Goal: Check status

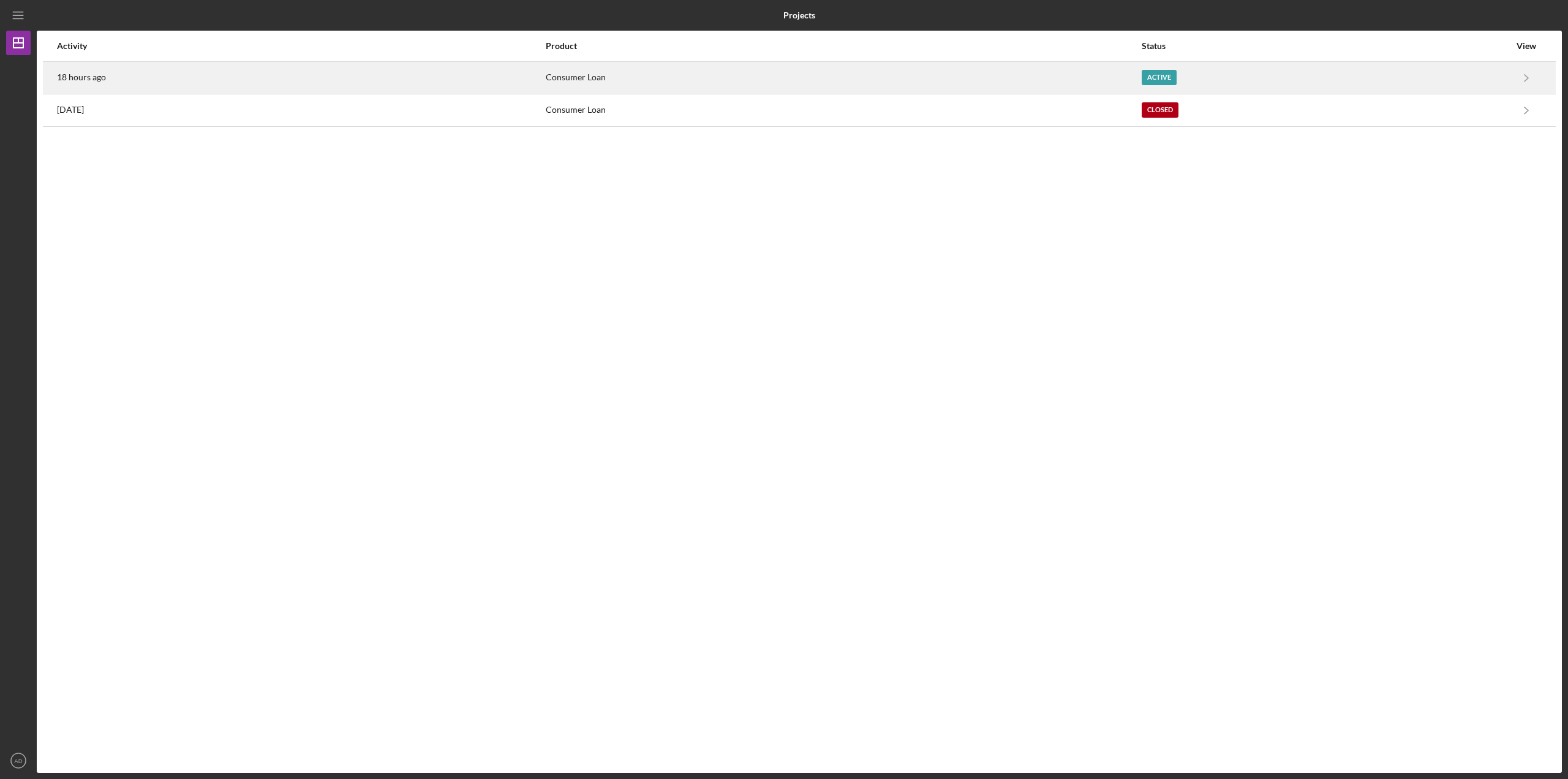
click at [496, 71] on div "18 hours ago" at bounding box center [301, 78] width 487 height 31
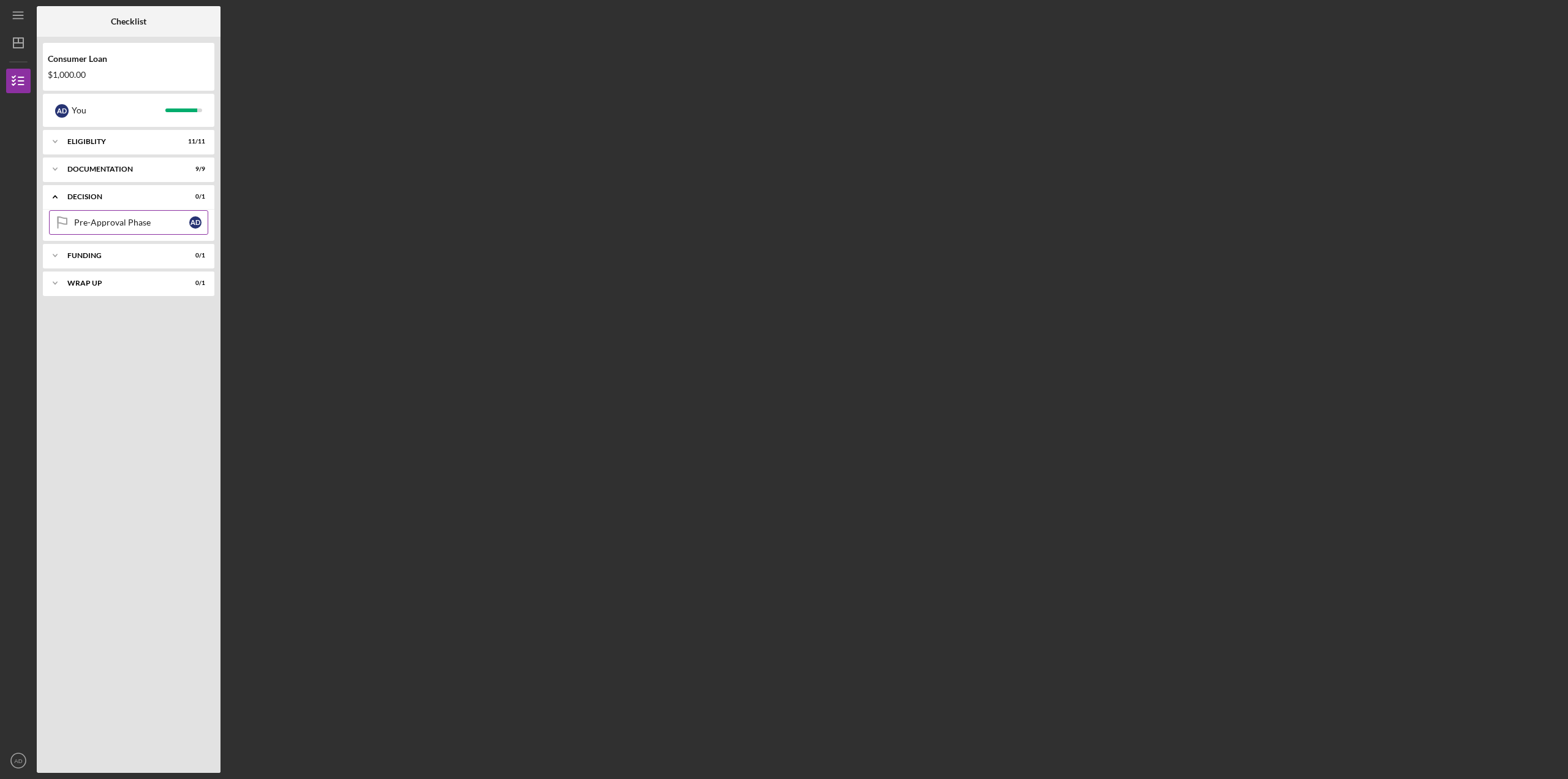
click at [109, 226] on div "Pre-Approval Phase" at bounding box center [131, 222] width 115 height 10
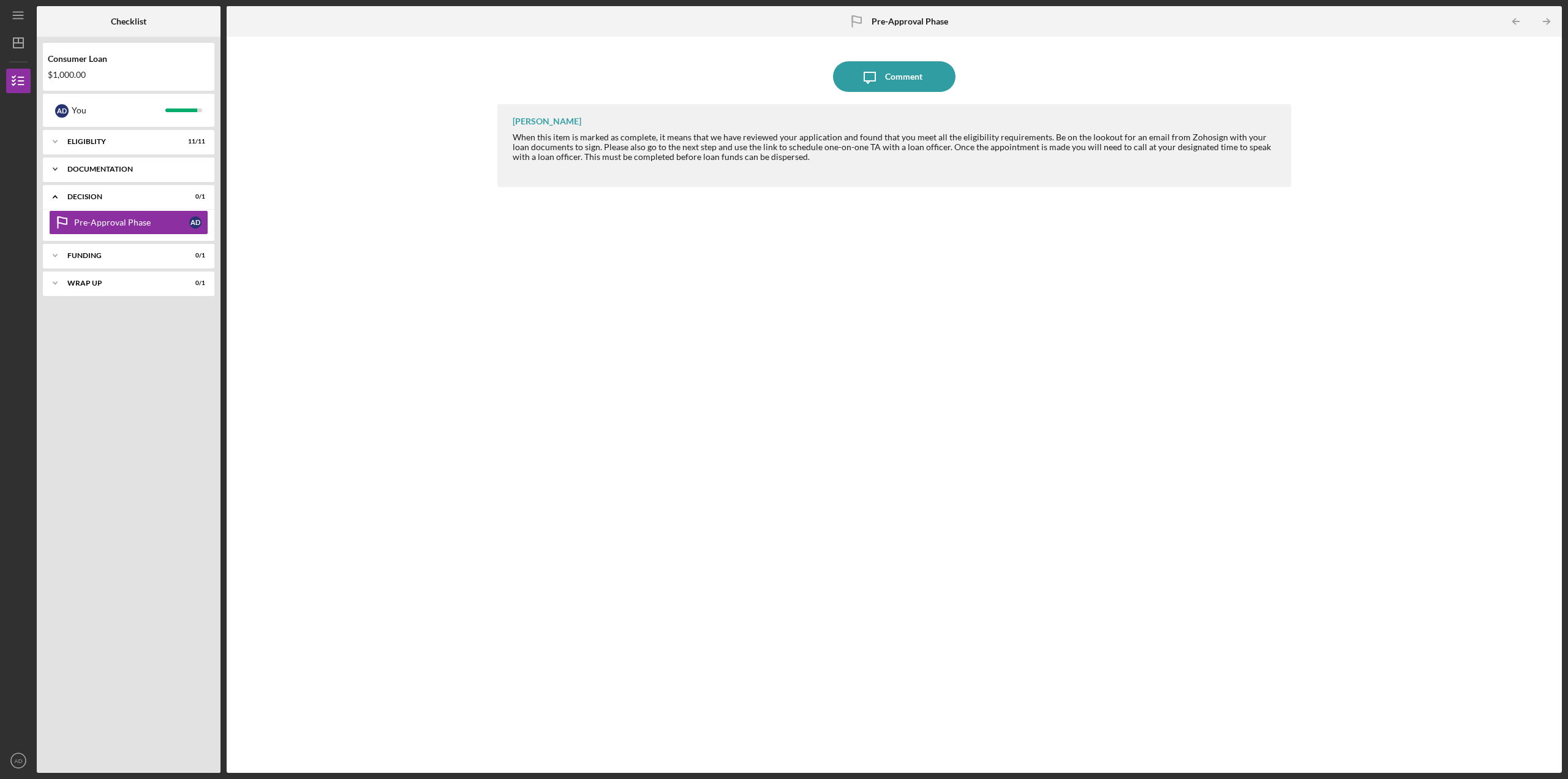
click at [53, 172] on icon "Icon/Expander" at bounding box center [55, 169] width 25 height 25
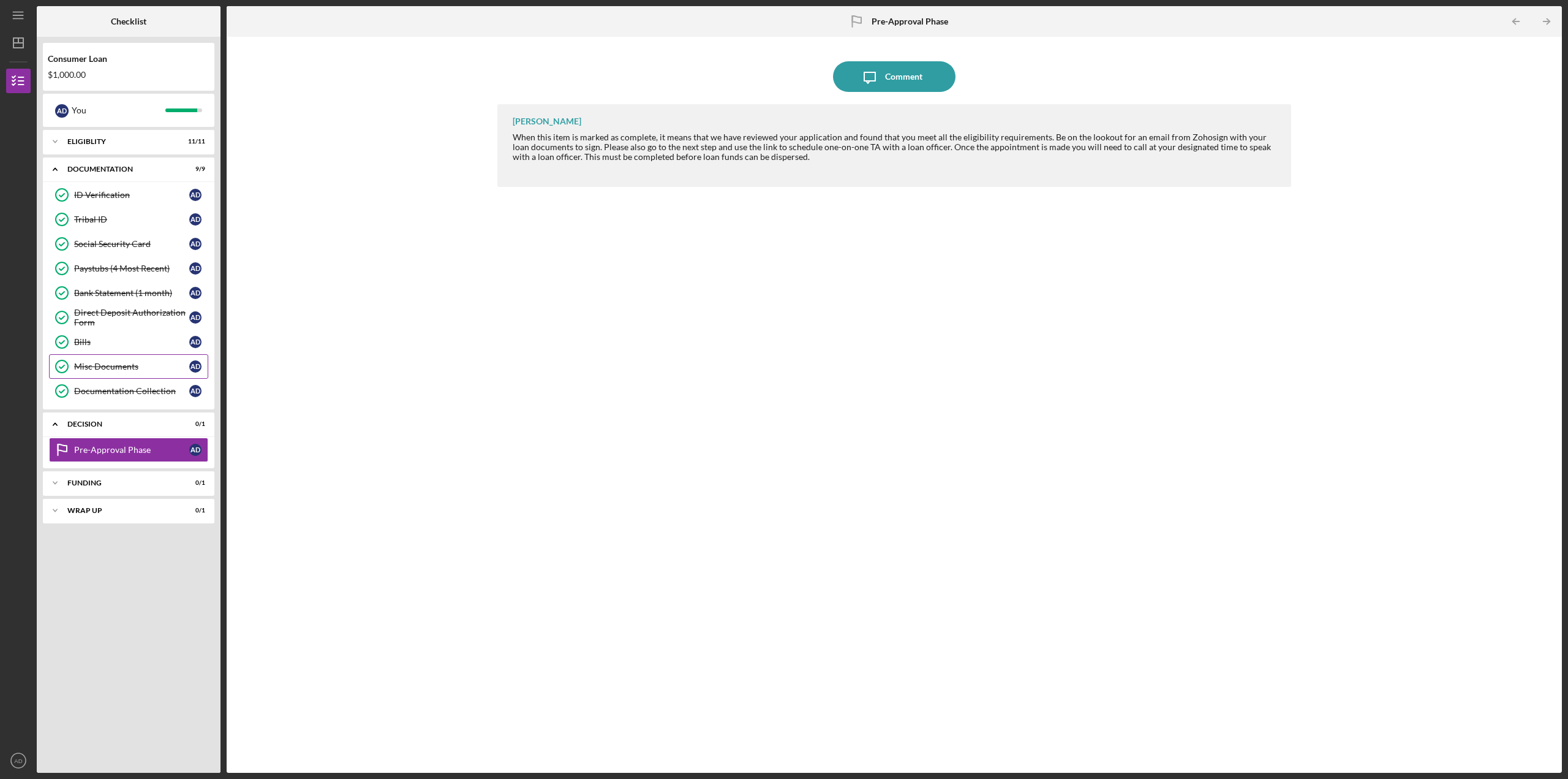
click at [79, 361] on link "Misc Documents Misc Documents A D" at bounding box center [129, 366] width 160 height 25
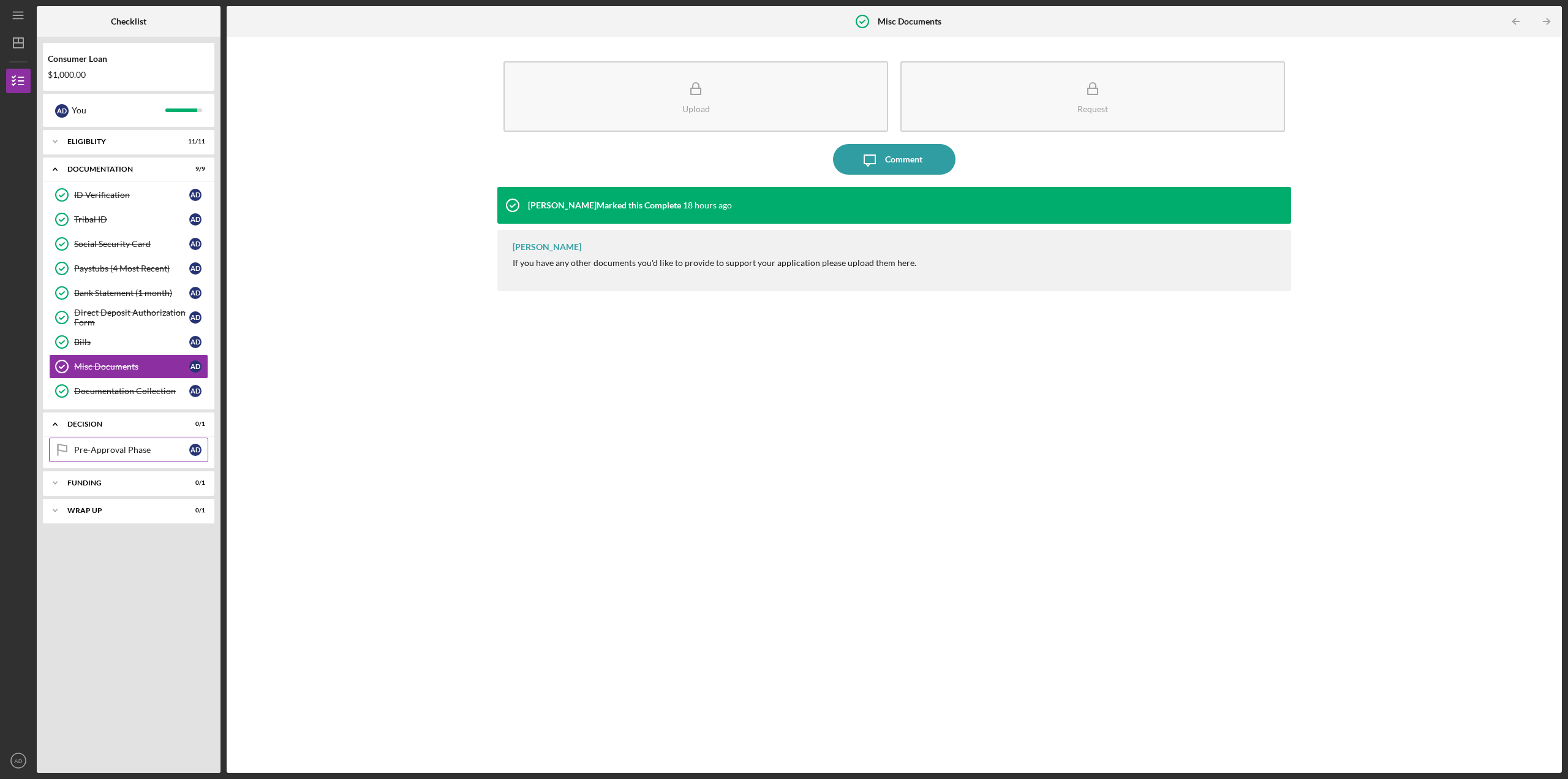
click at [103, 447] on div "Pre-Approval Phase" at bounding box center [131, 450] width 115 height 10
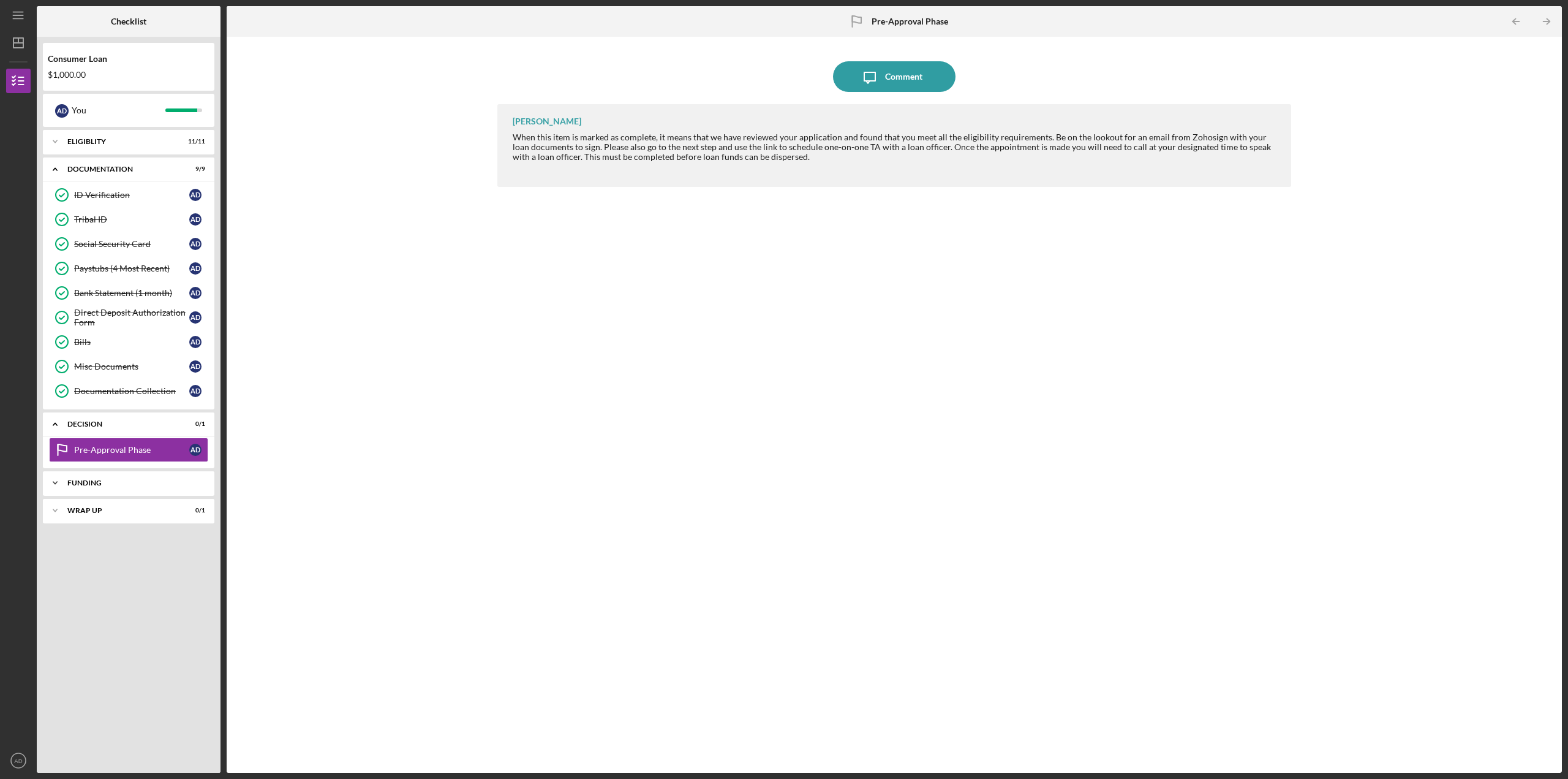
click at [59, 488] on icon "Icon/Expander" at bounding box center [55, 483] width 25 height 25
click at [54, 539] on icon "Icon/Expander" at bounding box center [55, 542] width 25 height 25
